Goal: Communication & Community: Share content

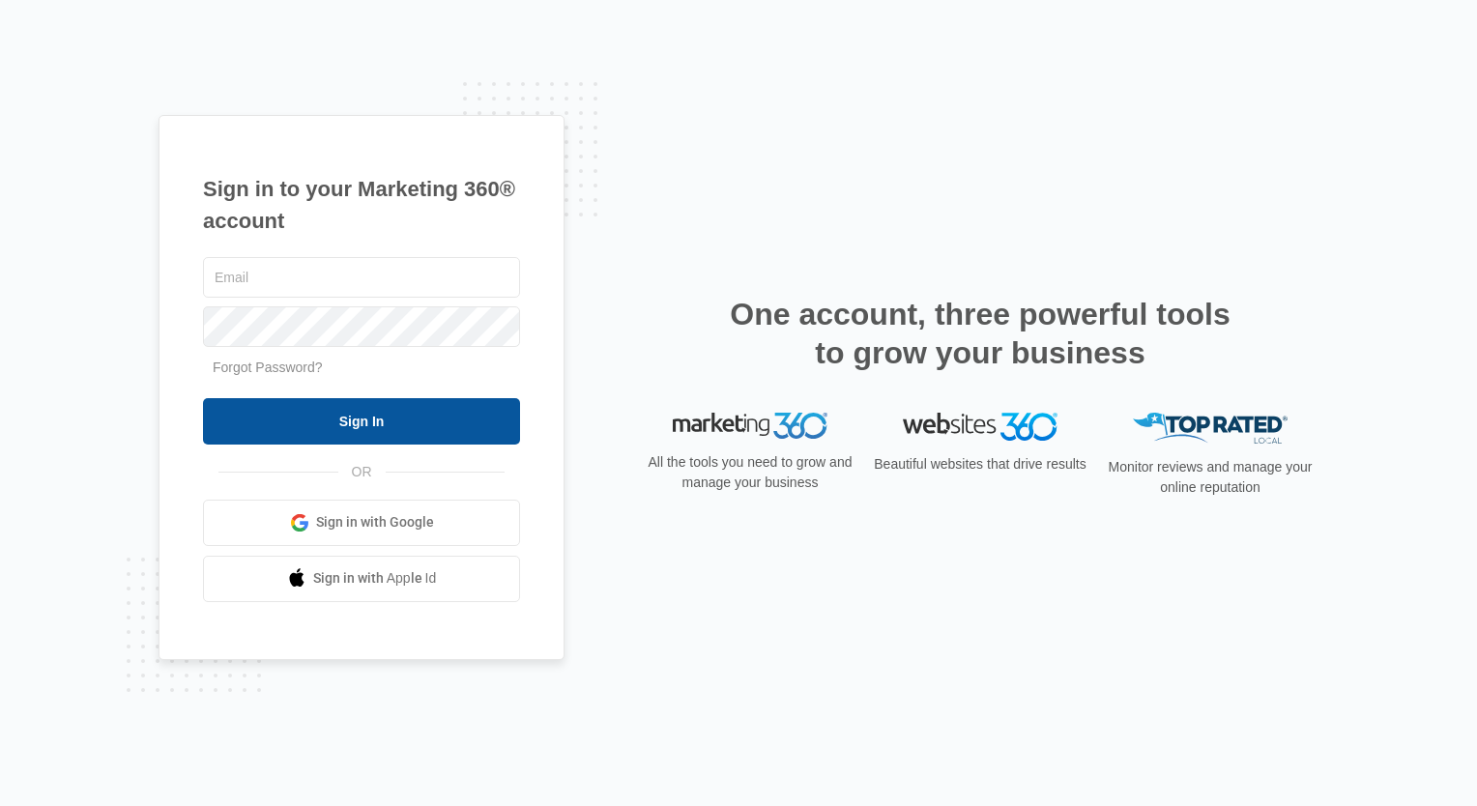
type input "[EMAIL_ADDRESS][DOMAIN_NAME]"
click at [262, 423] on input "Sign In" at bounding box center [361, 421] width 317 height 46
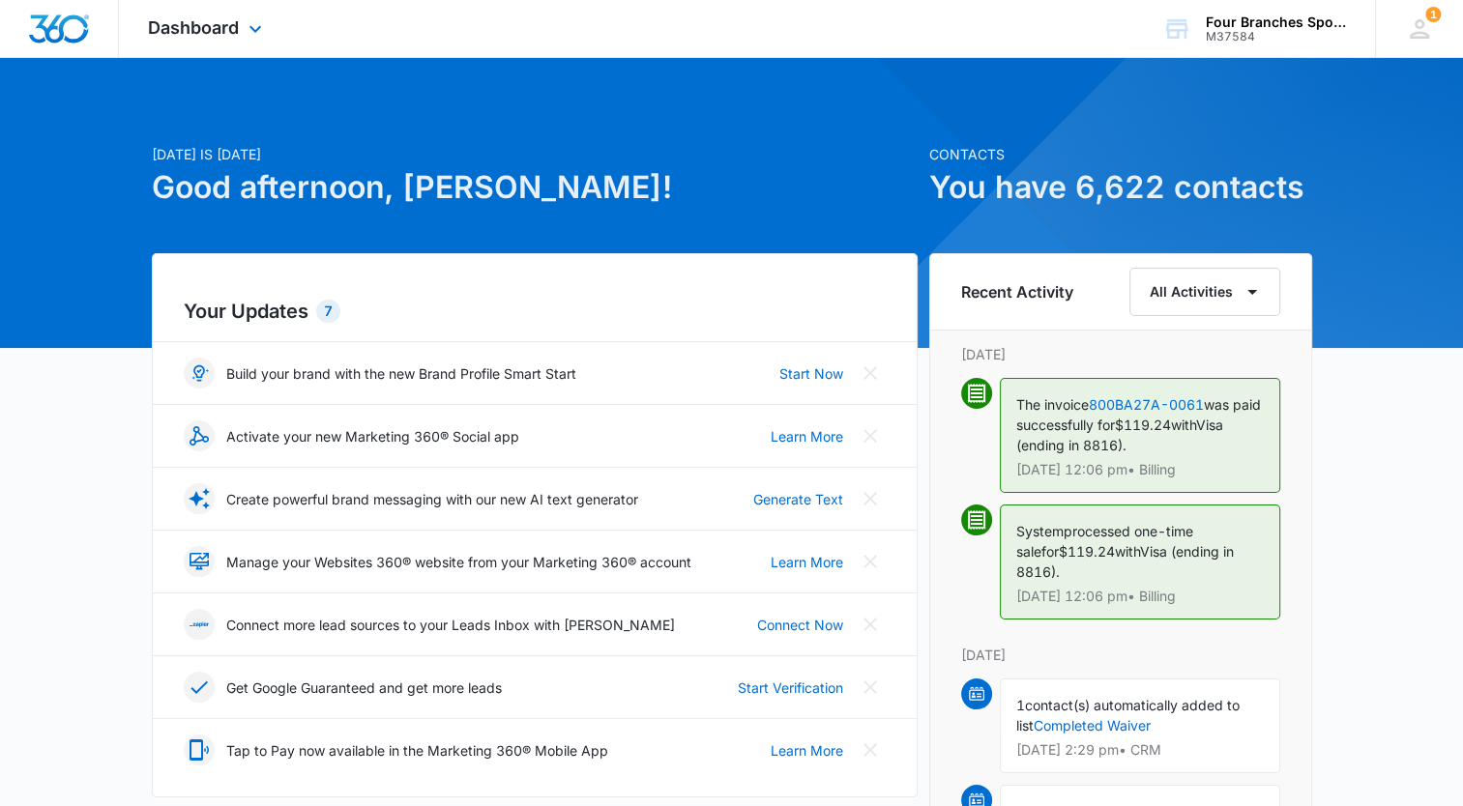
click at [139, 27] on div "Dashboard Apps Reputation Websites Forms CRM Email Social Payments Content Ads …" at bounding box center [207, 28] width 177 height 57
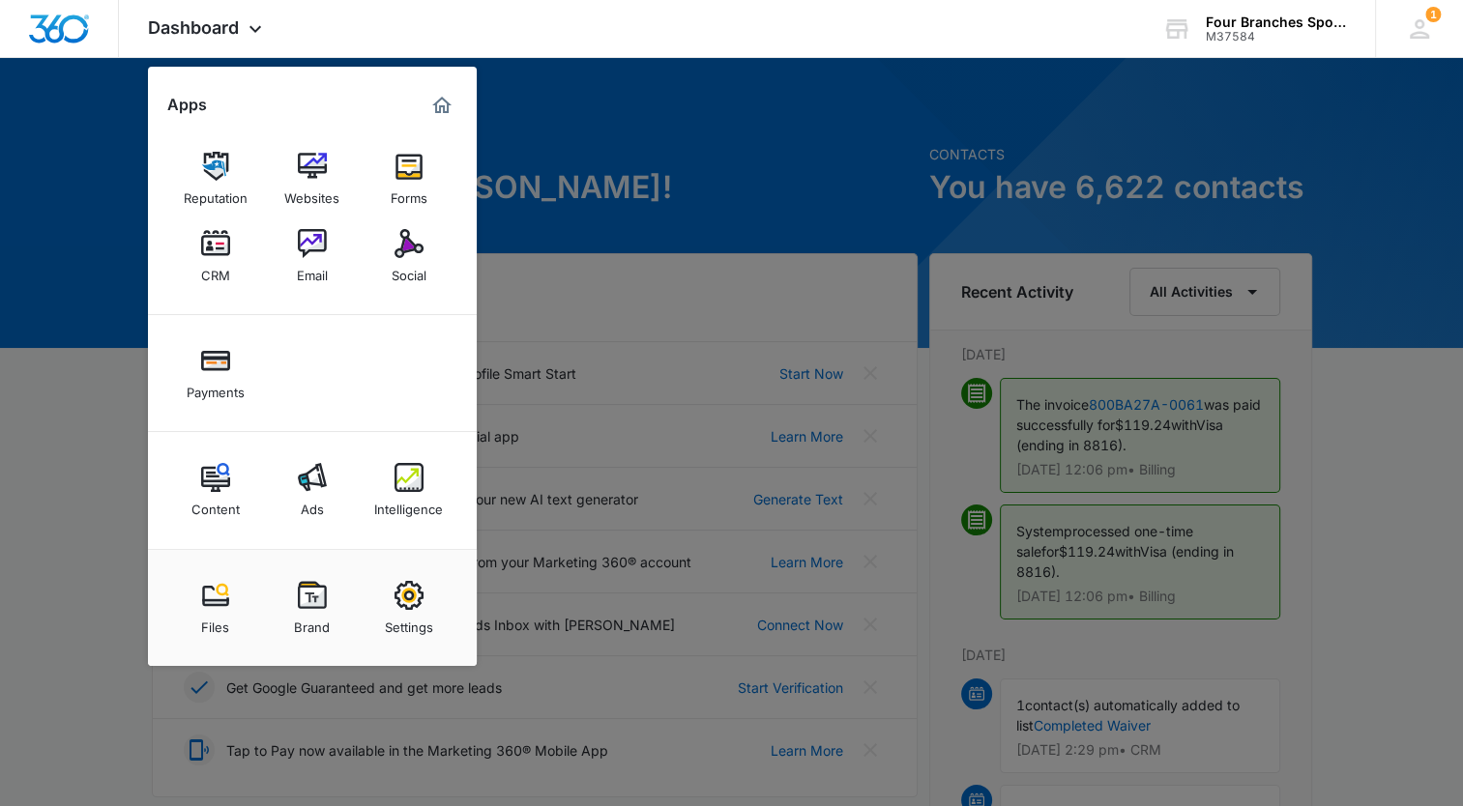
click at [421, 261] on div "Social" at bounding box center [408, 270] width 35 height 25
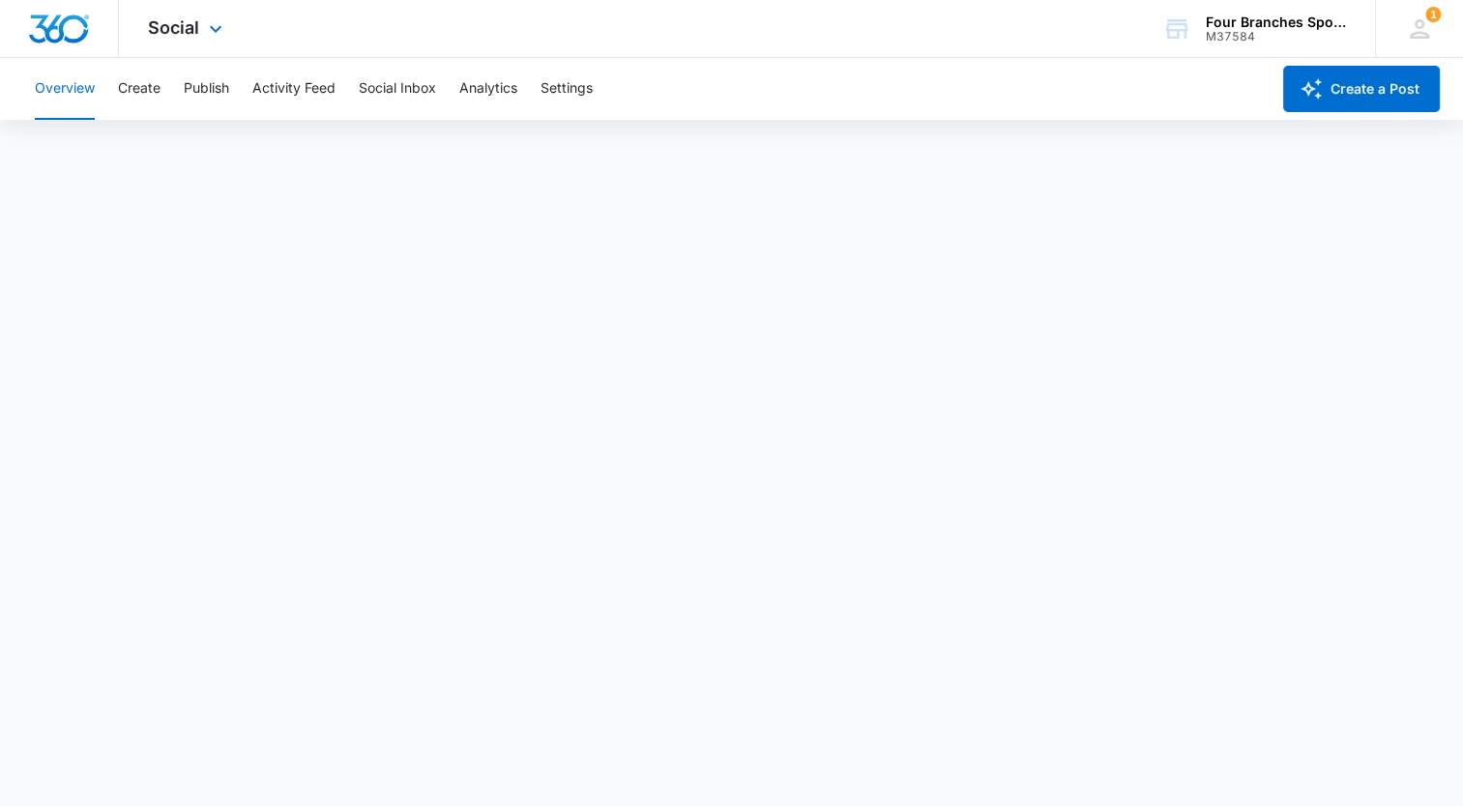
click at [201, 20] on div "Social Apps Reputation Websites Forms CRM Email Social Payments Content Ads Int…" at bounding box center [187, 28] width 137 height 57
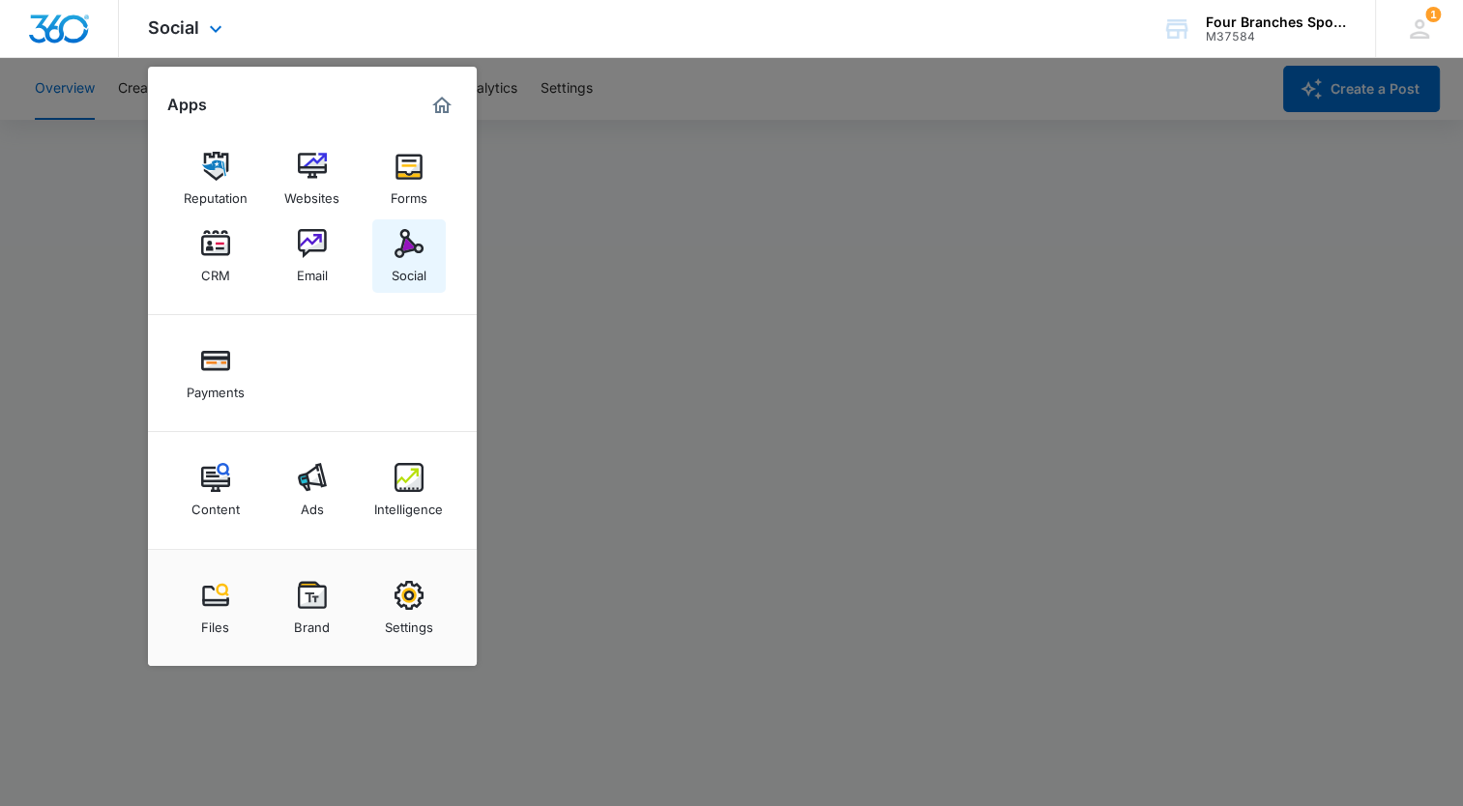
click at [387, 232] on link "Social" at bounding box center [408, 255] width 73 height 73
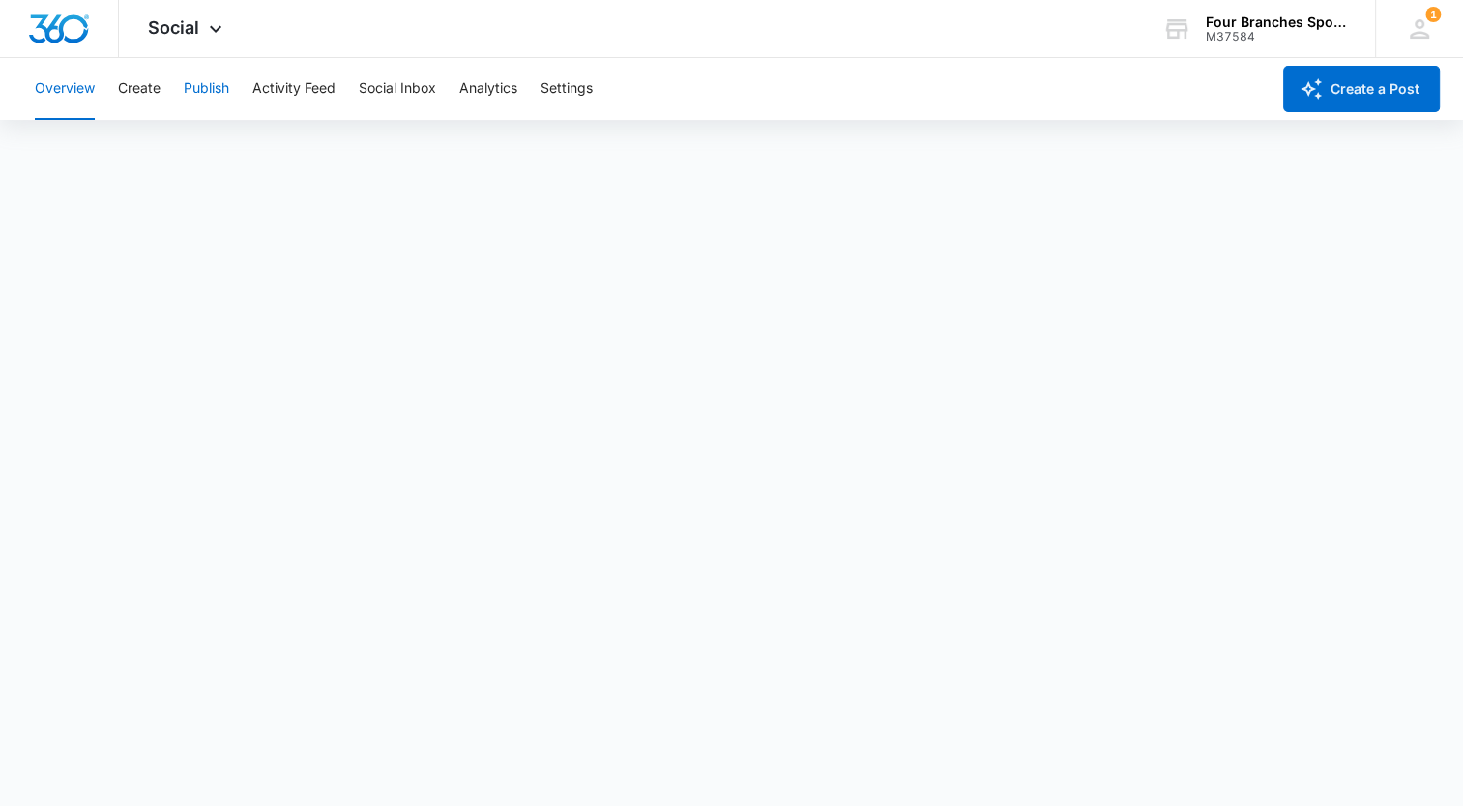
click at [188, 76] on button "Publish" at bounding box center [206, 89] width 45 height 62
click at [157, 87] on button "Create" at bounding box center [139, 89] width 43 height 62
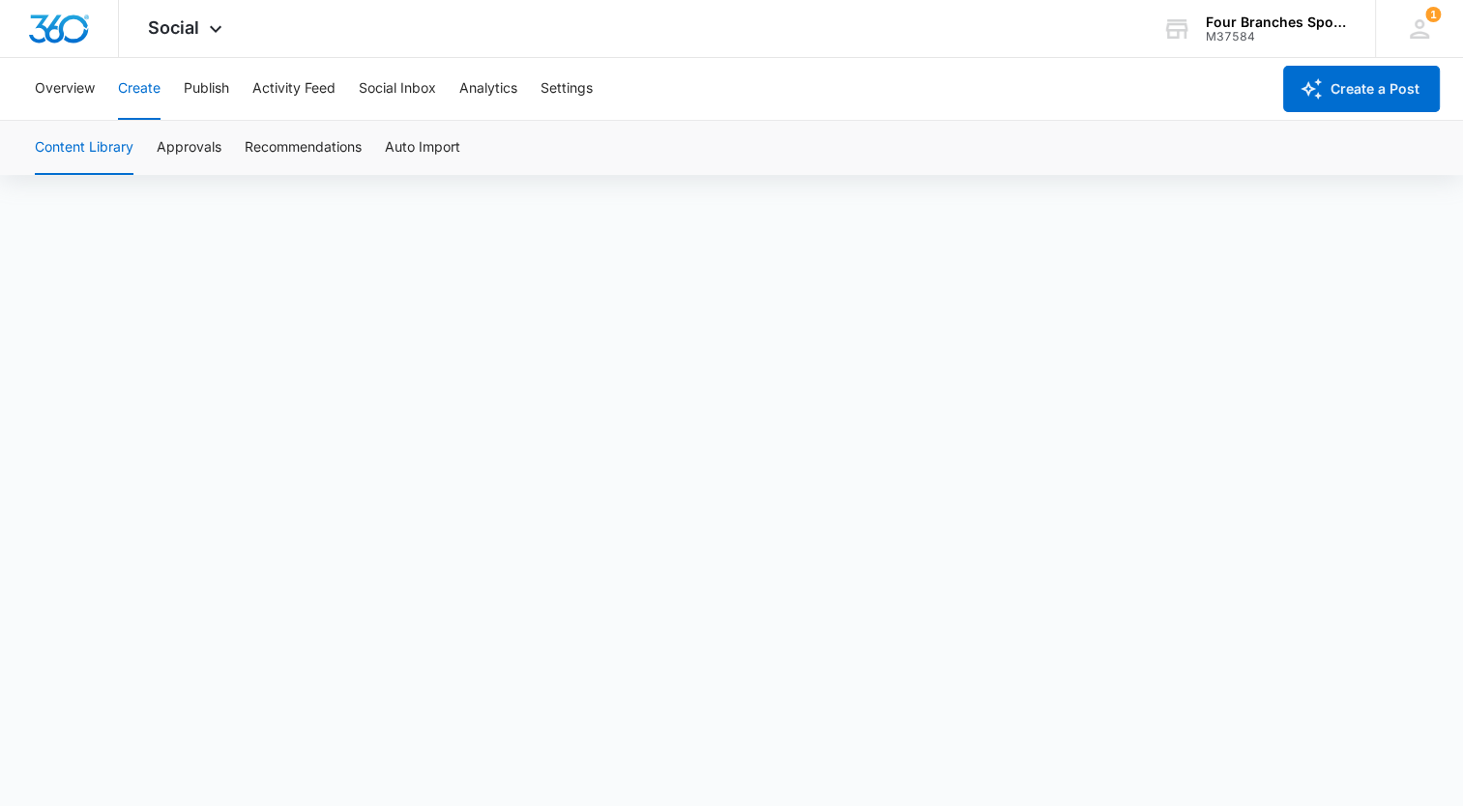
click at [159, 95] on button "Create" at bounding box center [139, 89] width 43 height 62
click at [139, 87] on button "Create" at bounding box center [139, 89] width 43 height 62
click at [139, 83] on button "Create" at bounding box center [139, 89] width 43 height 62
click at [139, 91] on button "Create" at bounding box center [139, 89] width 43 height 62
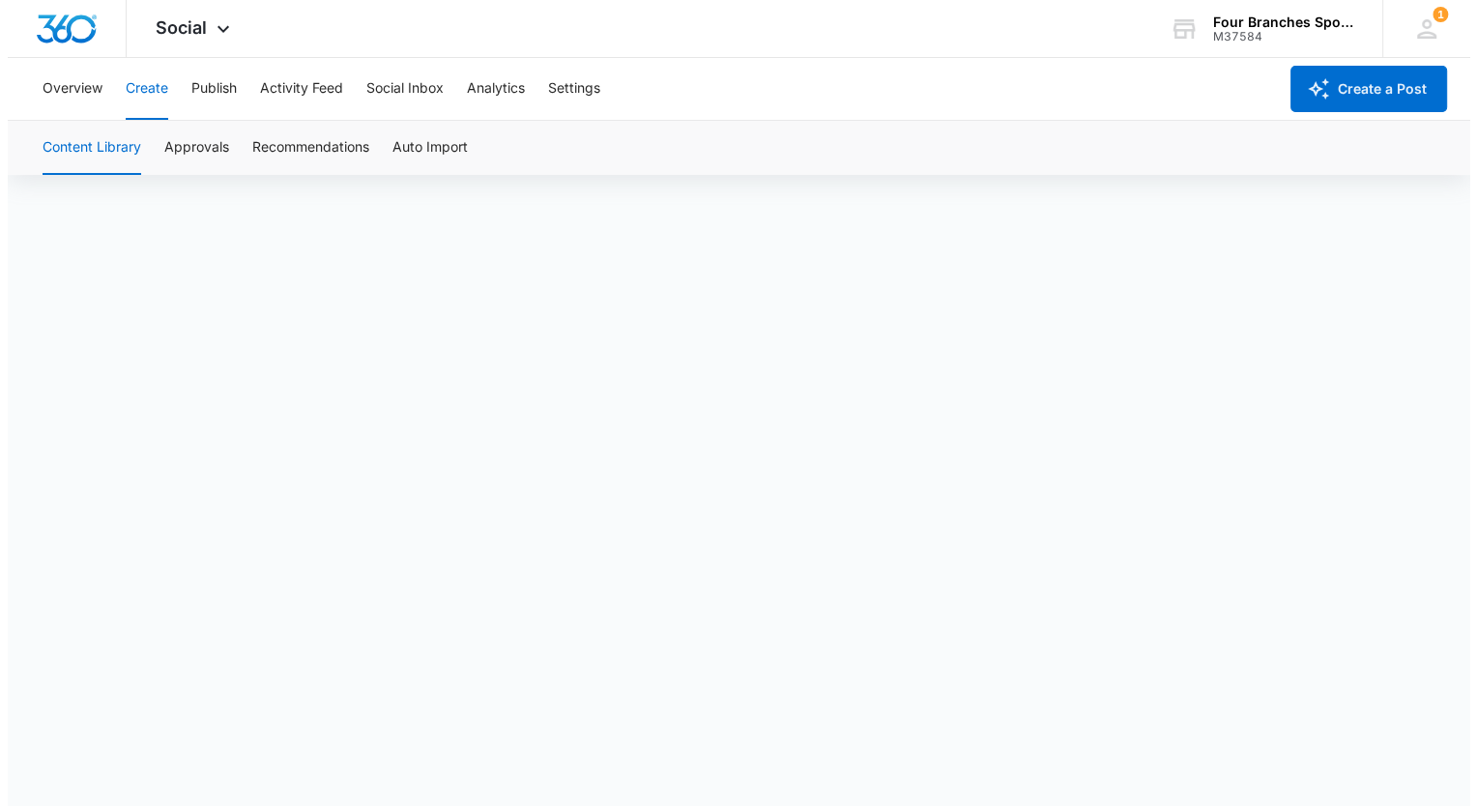
scroll to position [0, 0]
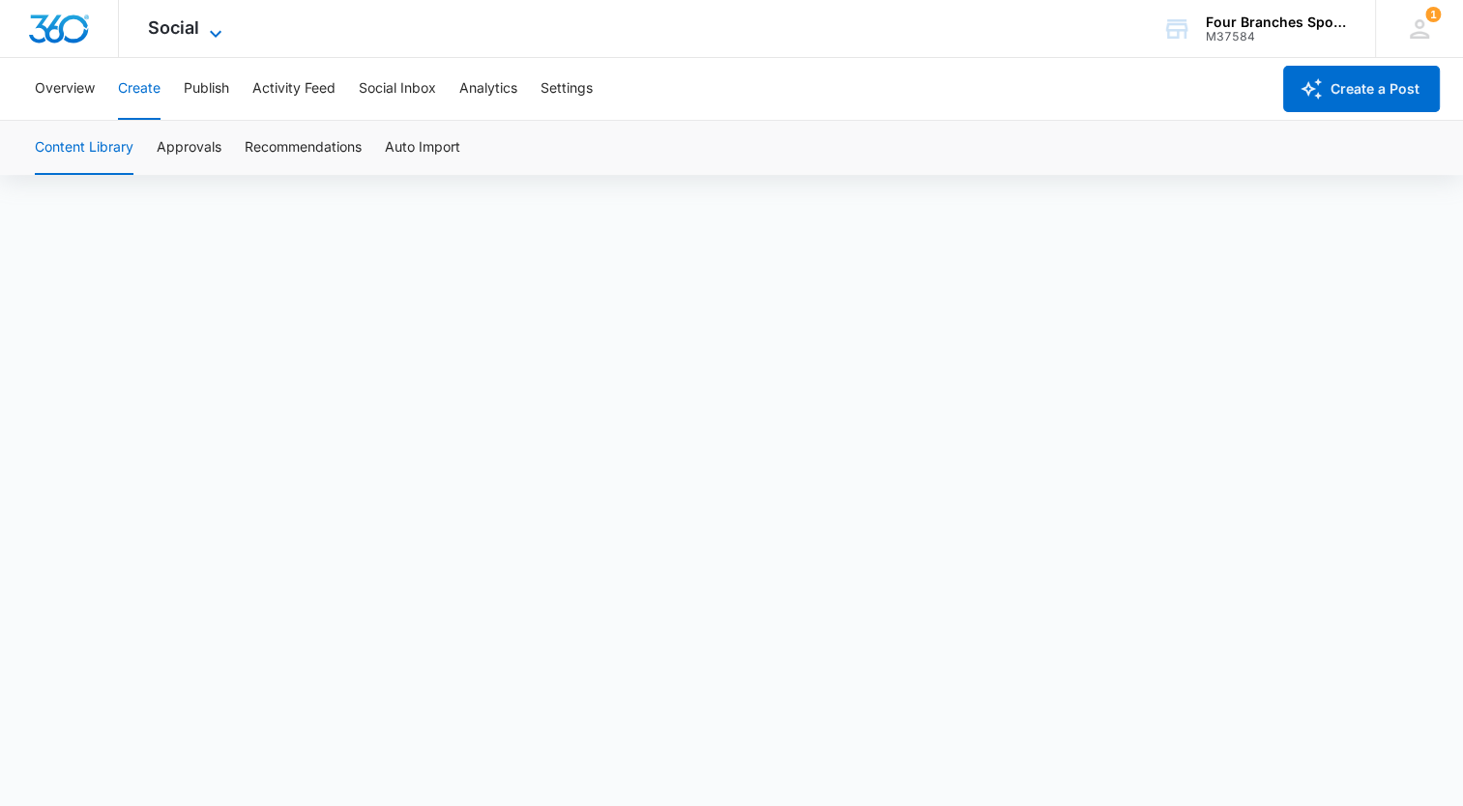
click at [196, 17] on span "Social" at bounding box center [173, 27] width 51 height 20
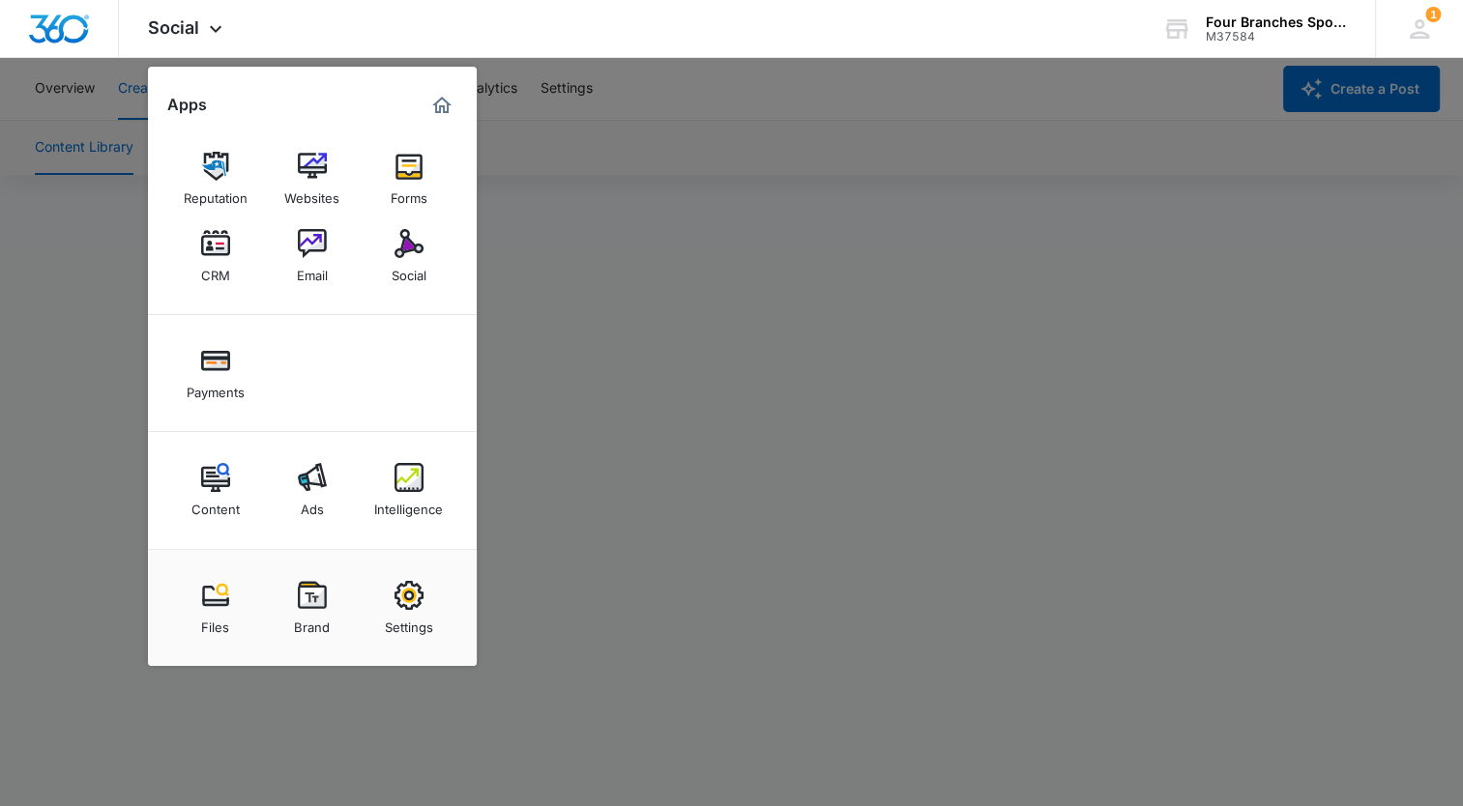
click at [637, 300] on div at bounding box center [731, 403] width 1463 height 806
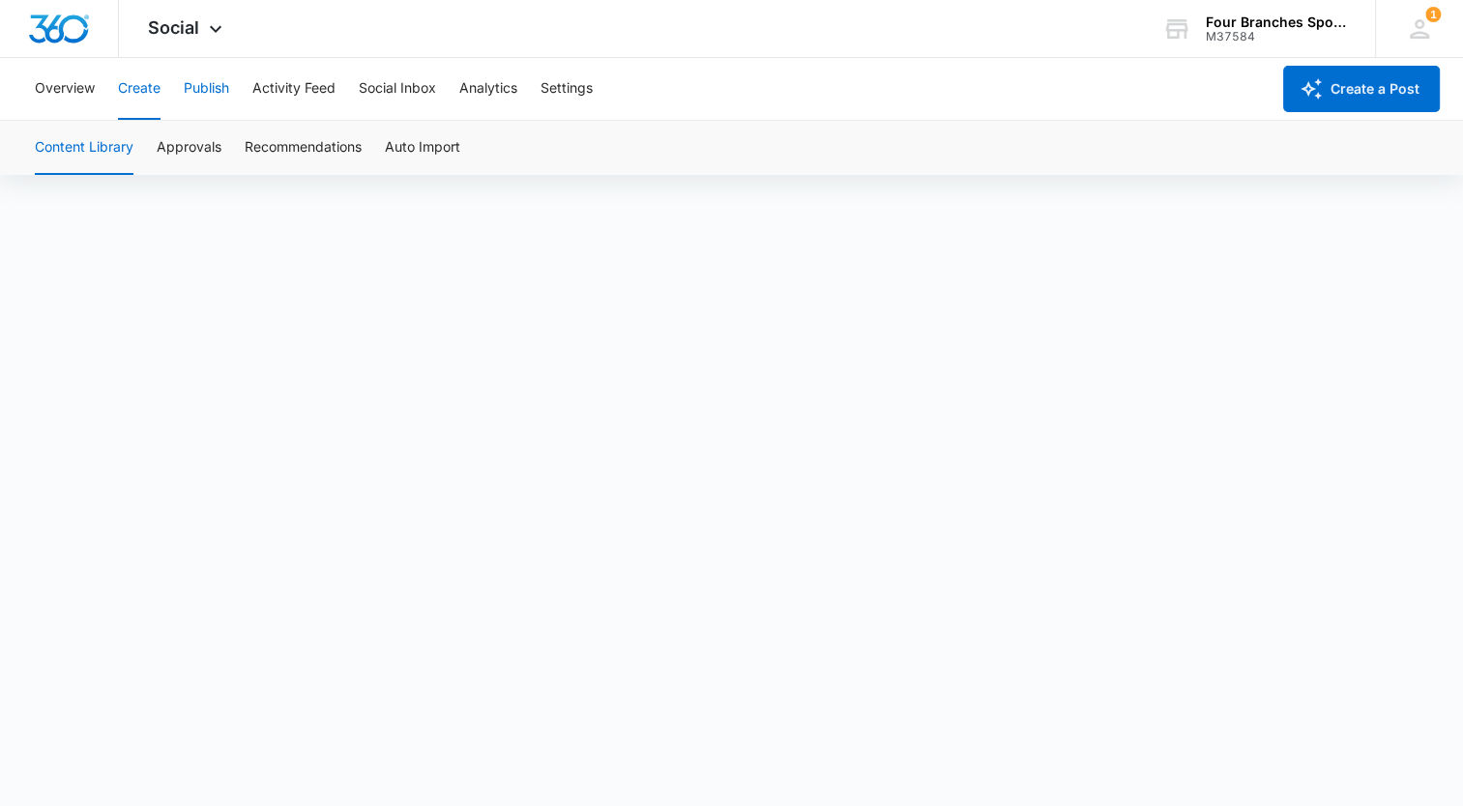
click at [226, 79] on button "Publish" at bounding box center [206, 89] width 45 height 62
click at [213, 38] on icon at bounding box center [215, 33] width 23 height 23
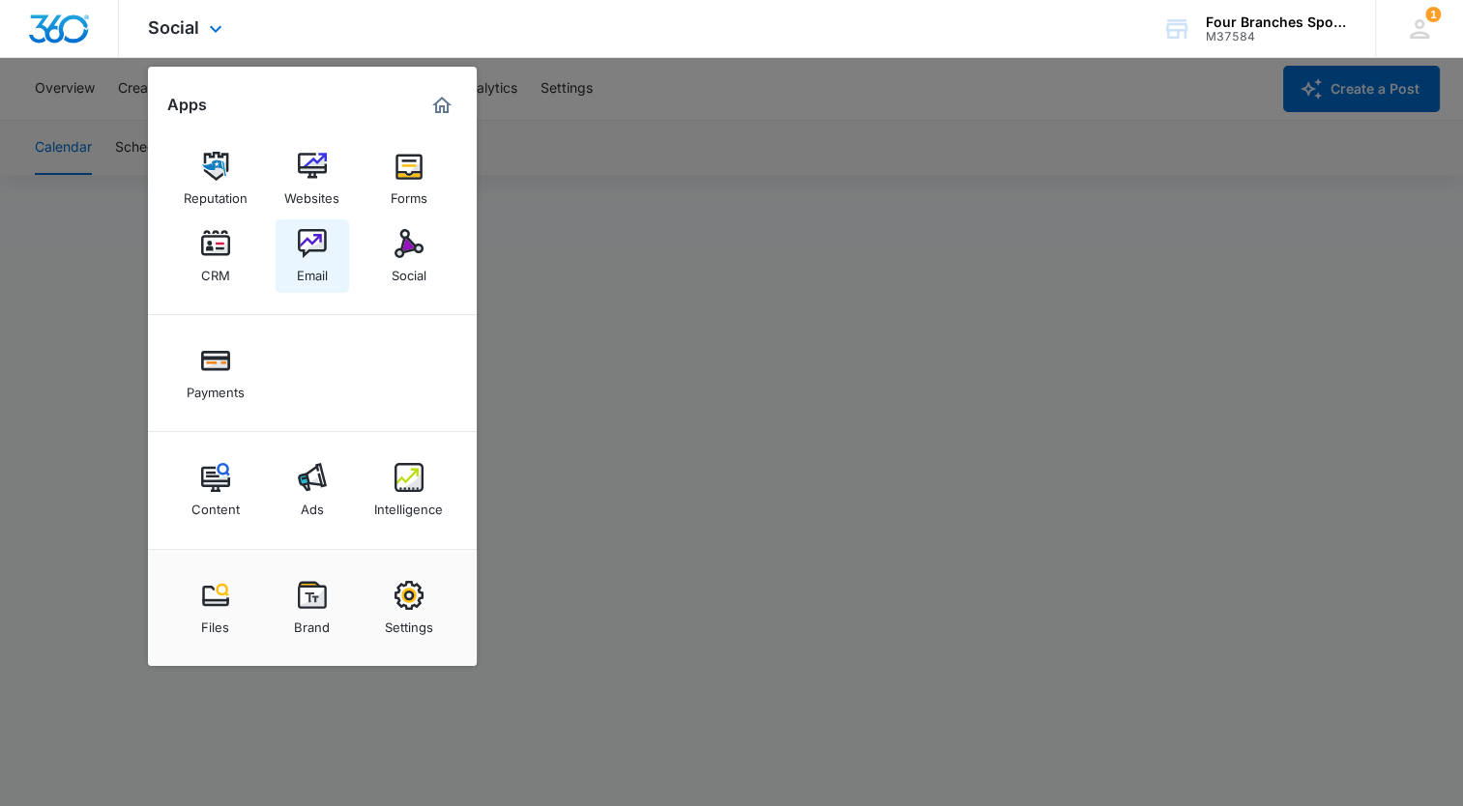
click at [319, 246] on img at bounding box center [312, 243] width 29 height 29
